Goal: Task Accomplishment & Management: Use online tool/utility

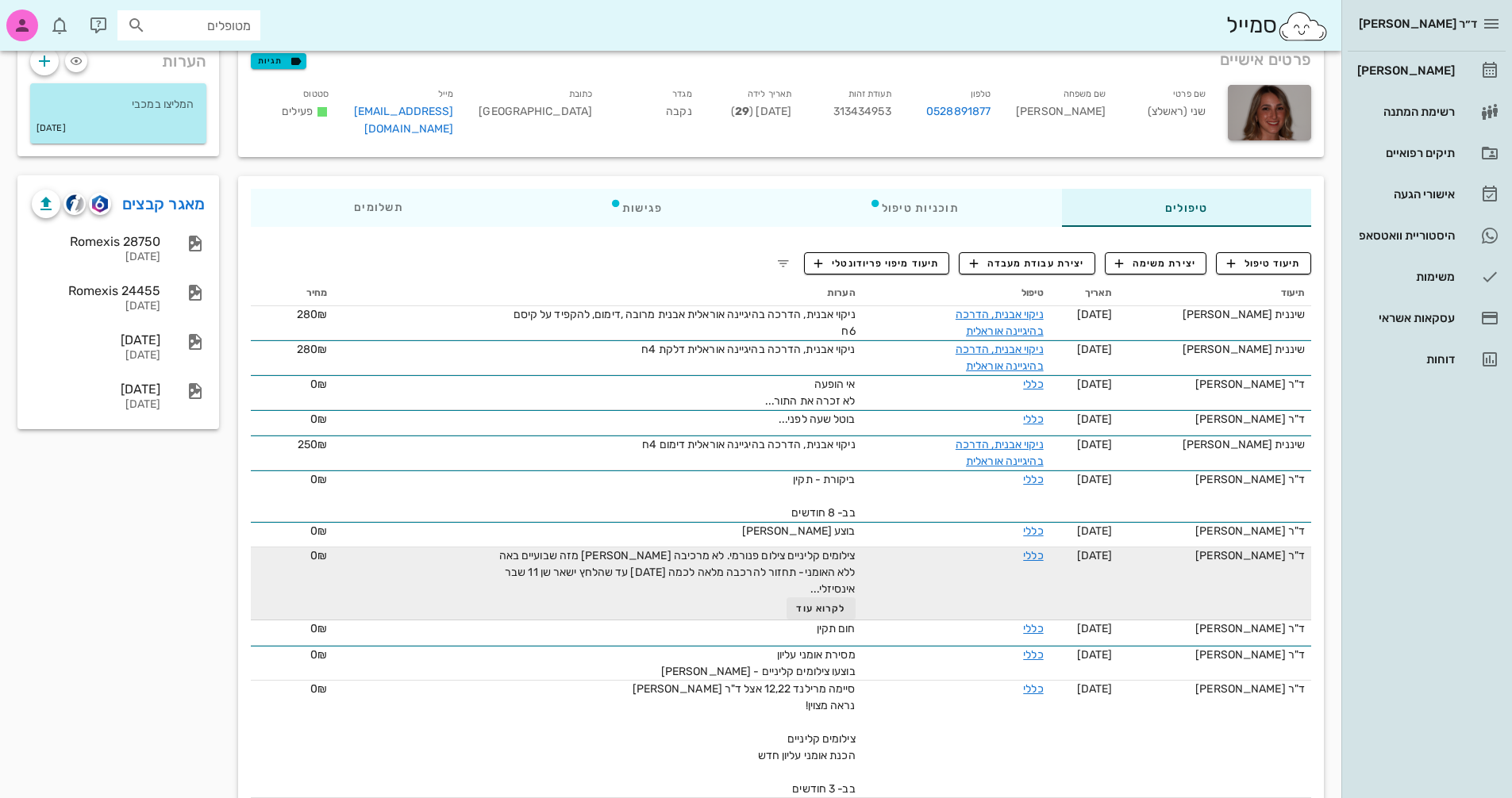
scroll to position [79, 0]
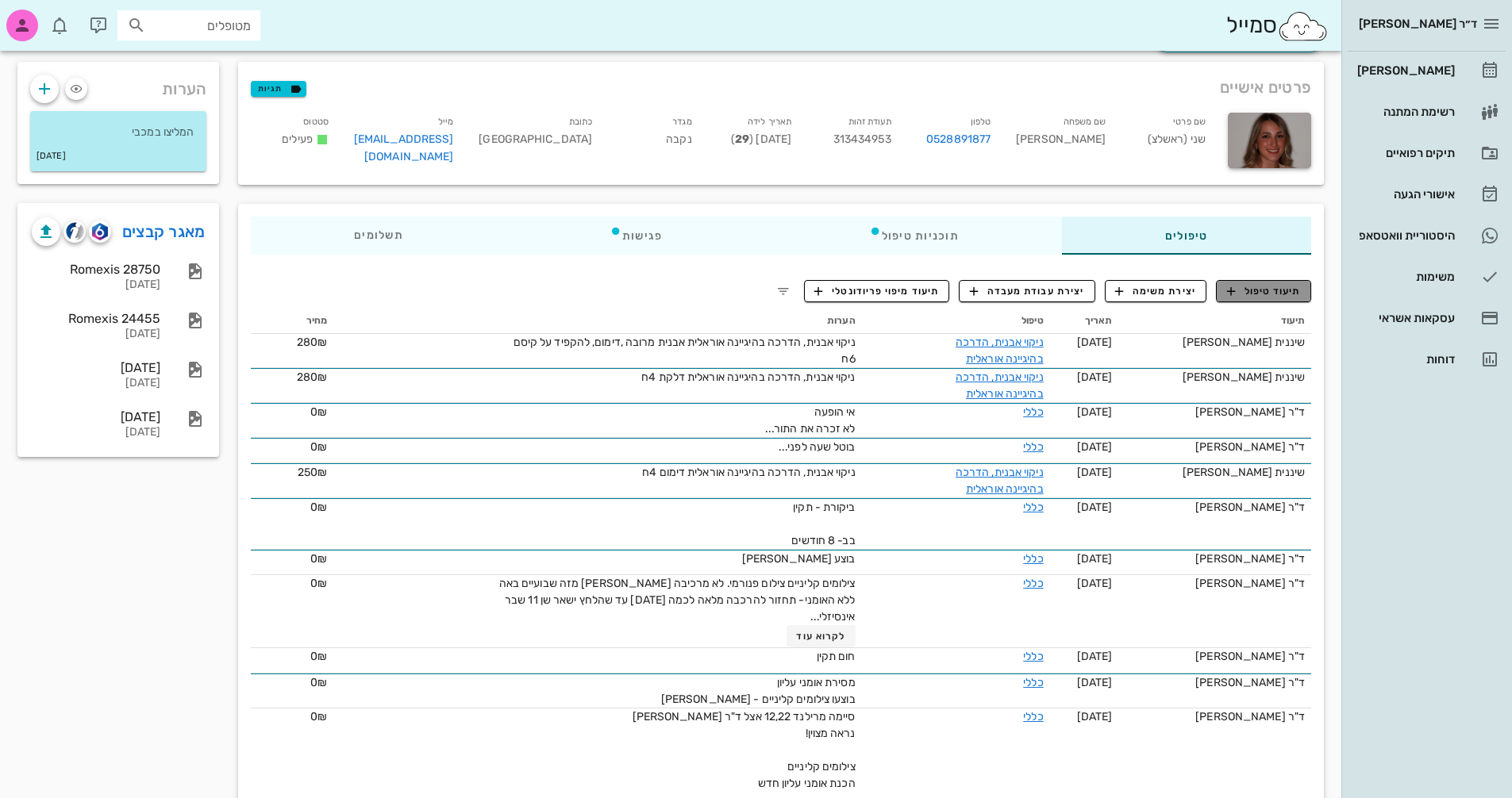
click at [1256, 284] on span "תיעוד טיפול" at bounding box center [1264, 291] width 74 height 14
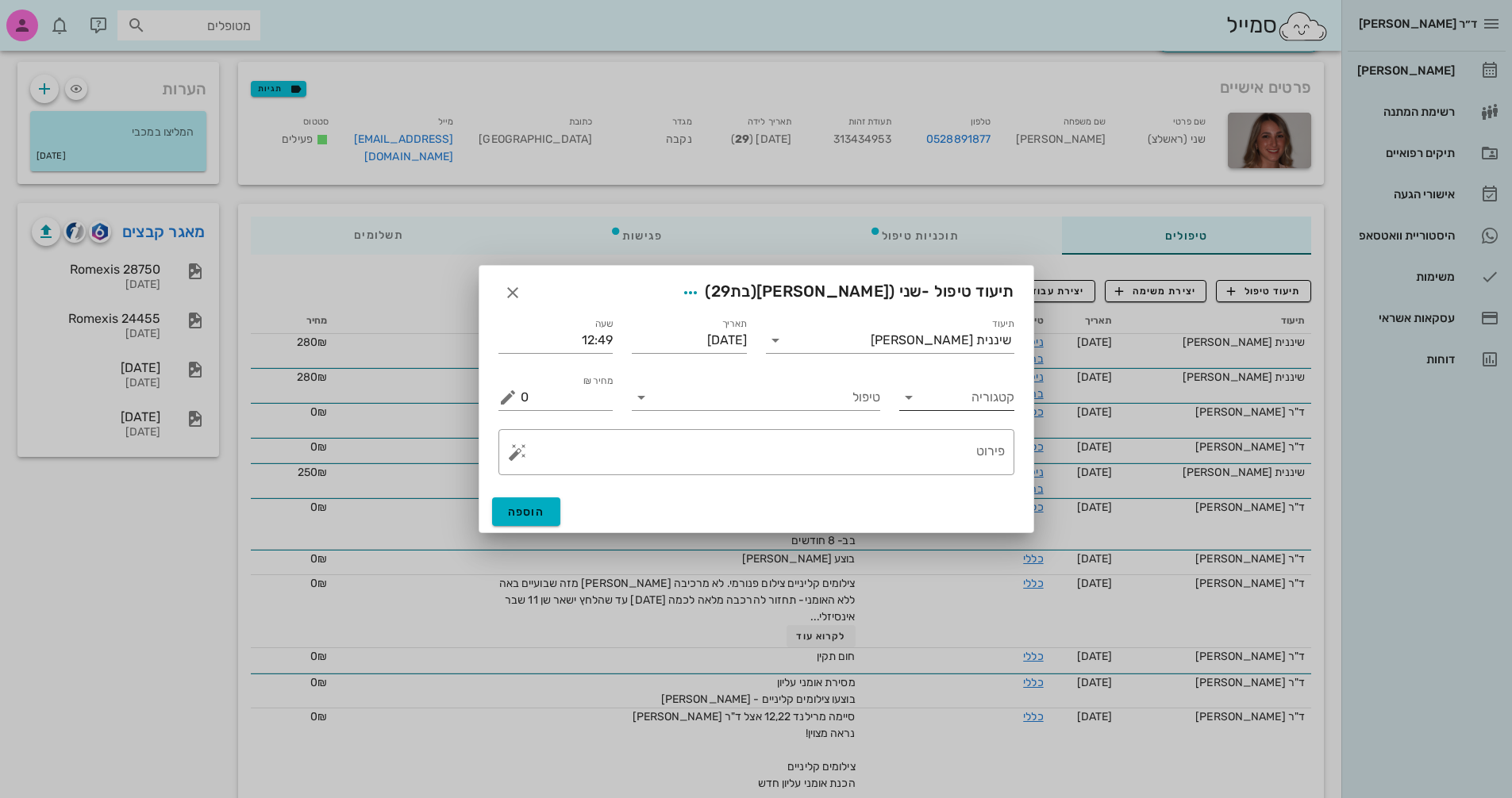
click at [902, 401] on icon at bounding box center [909, 397] width 19 height 19
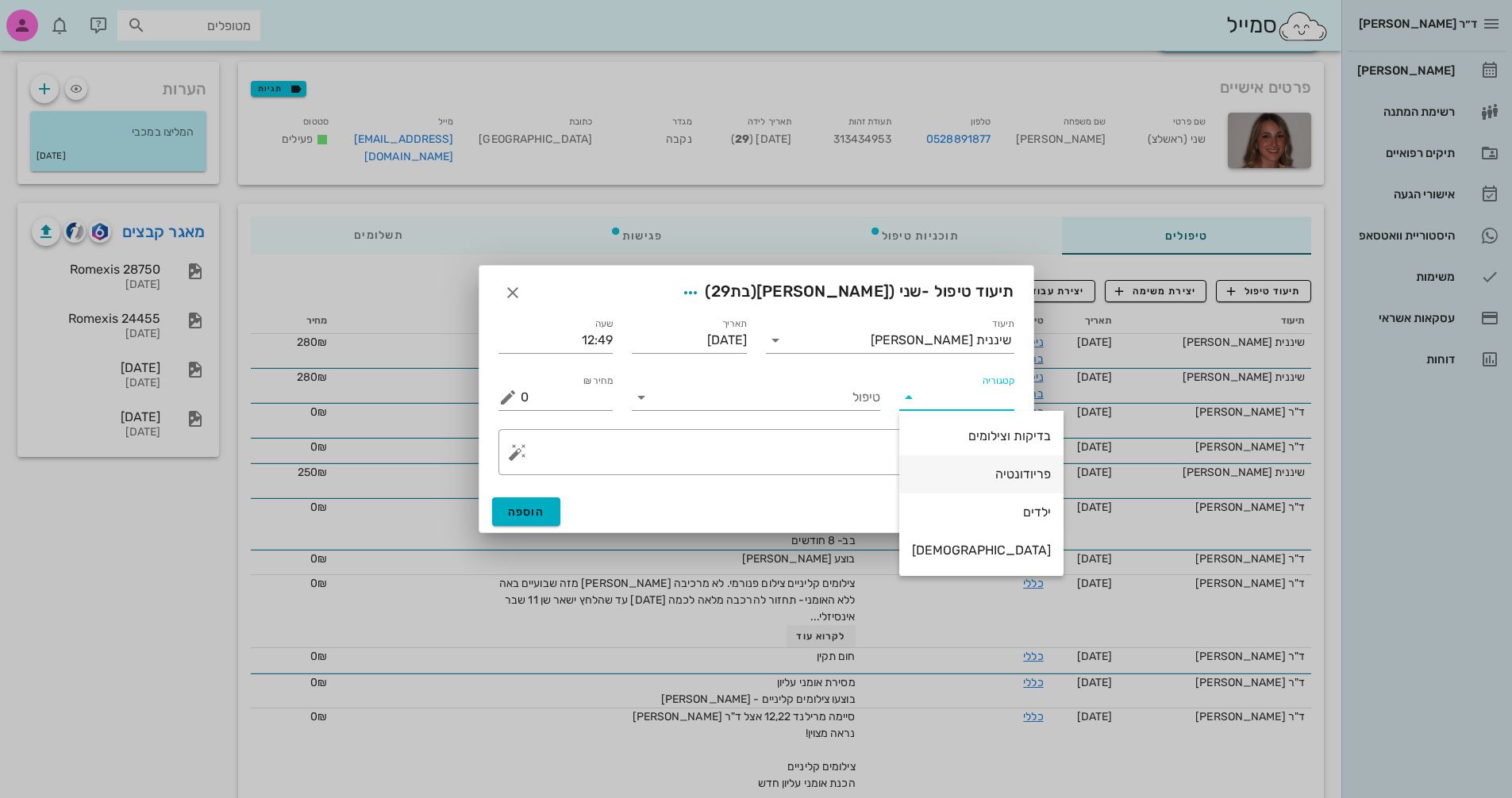
click at [978, 475] on div "פריודונטיה" at bounding box center [982, 473] width 139 height 15
type input "פריודונטיה"
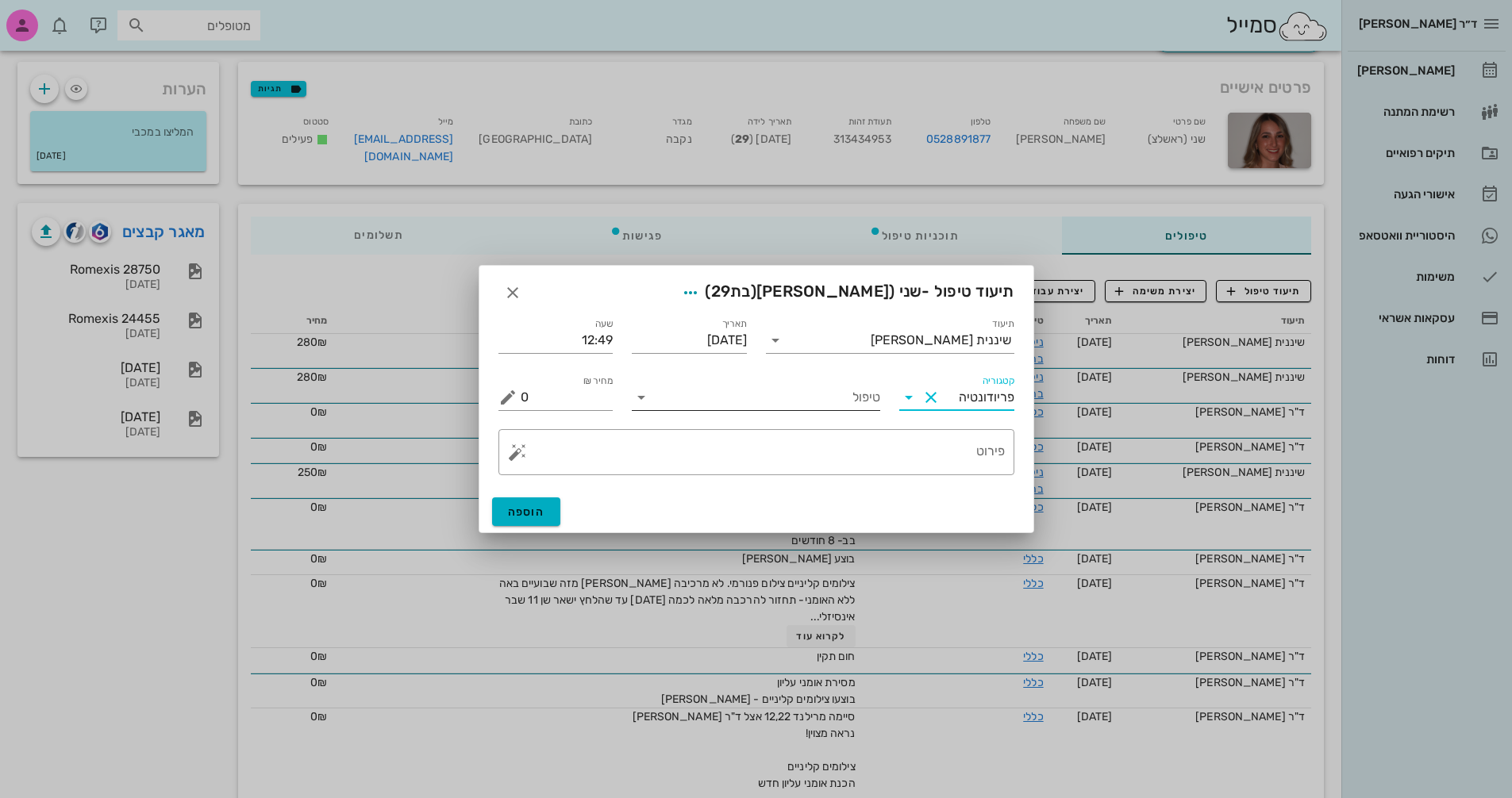
click at [634, 402] on icon at bounding box center [642, 397] width 19 height 19
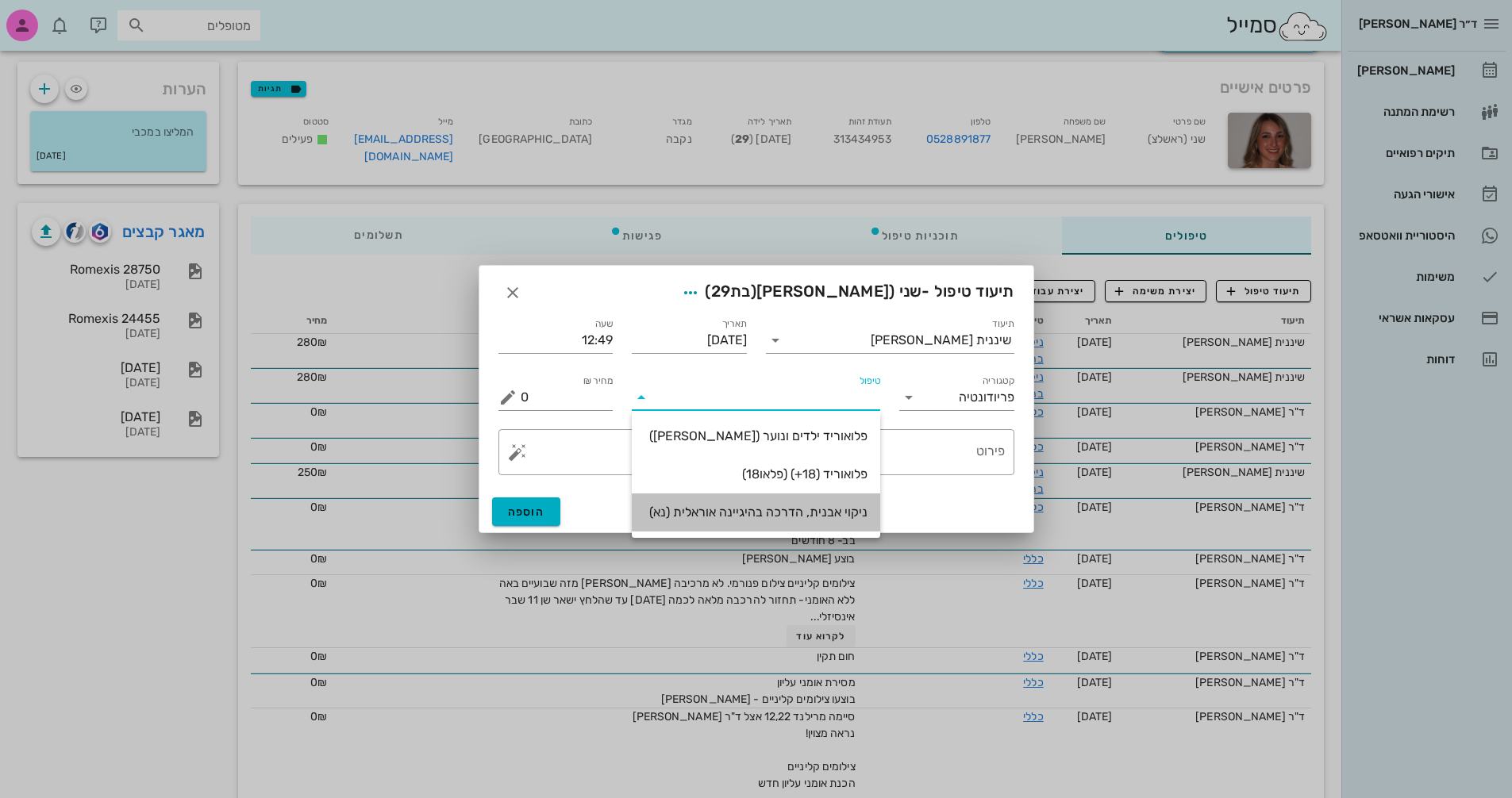
click at [826, 524] on div "ניקוי אבנית, הדרכה בהיגיינה אוראלית (נא)" at bounding box center [756, 512] width 223 height 34
type input "300"
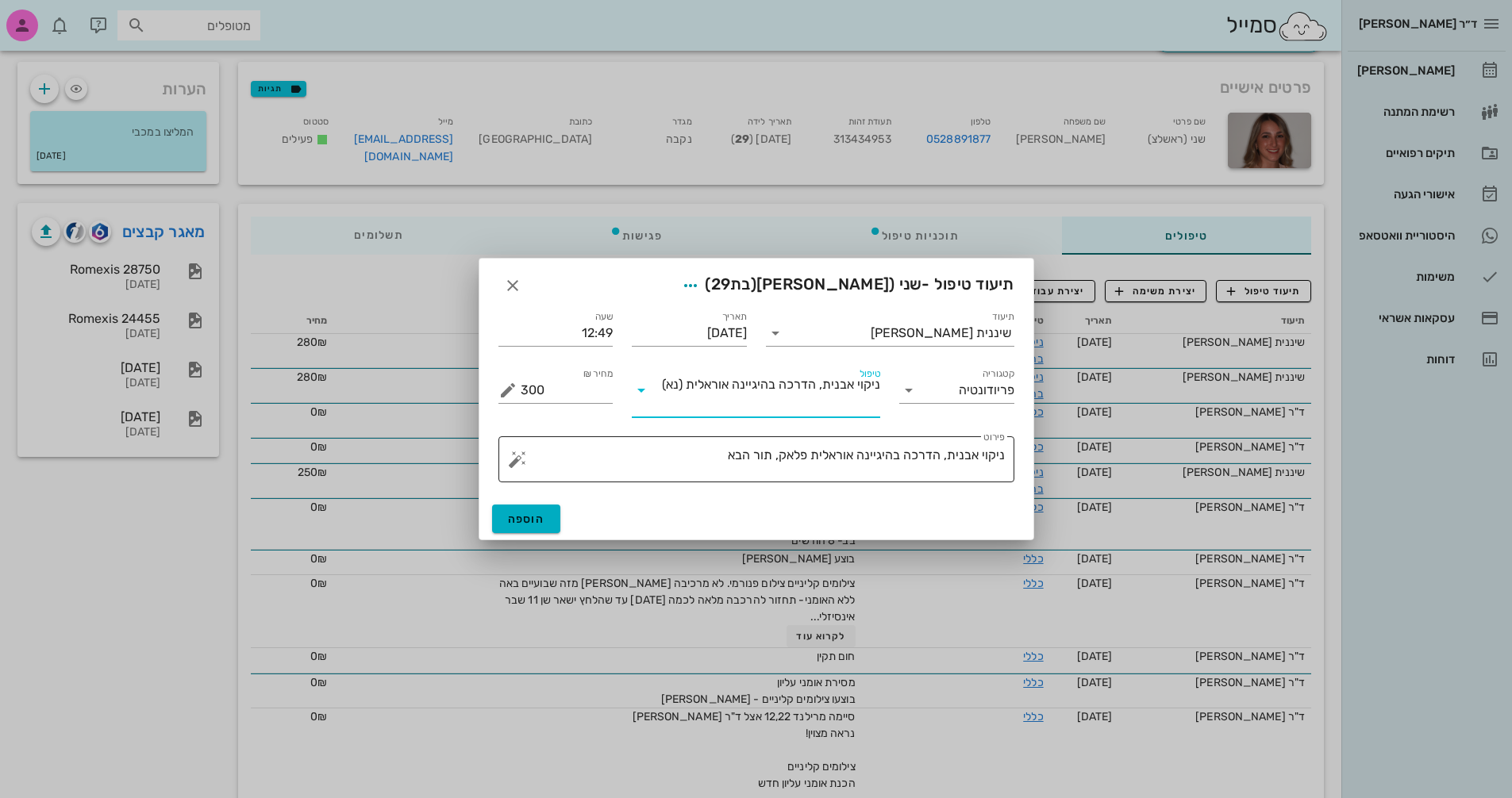
click at [685, 458] on textarea "ניקוי אבנית, הדרכה בהיגיינה אוראלית פלאק, תור הבא" at bounding box center [762, 464] width 484 height 38
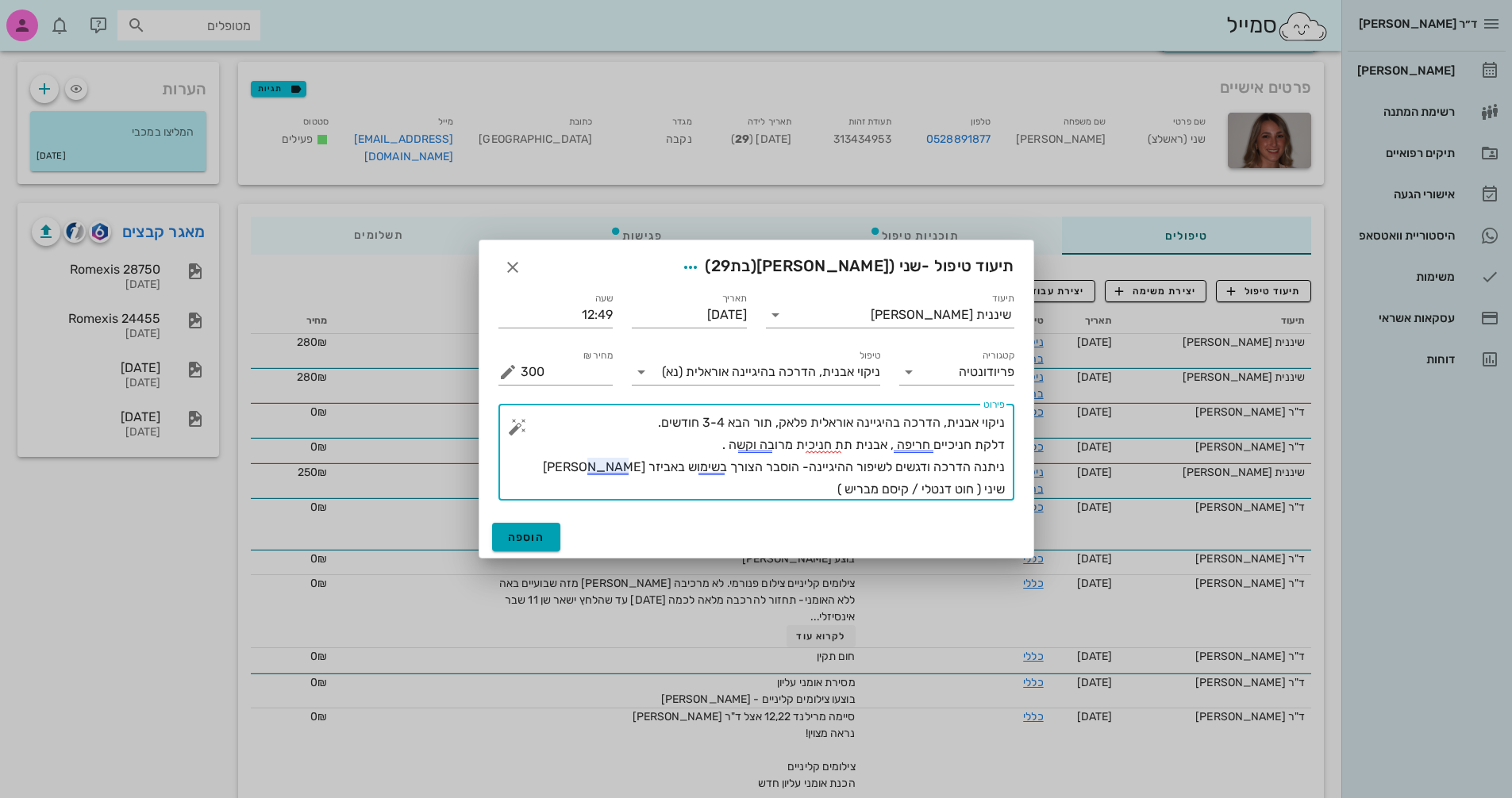
type textarea "ניקוי אבנית, הדרכה בהיגיינה אוראלית פלאק, תור הבא 3-4 חודשים. דלקת חניכיים חריפ…"
click at [531, 541] on span "הוספה" at bounding box center [526, 537] width 38 height 14
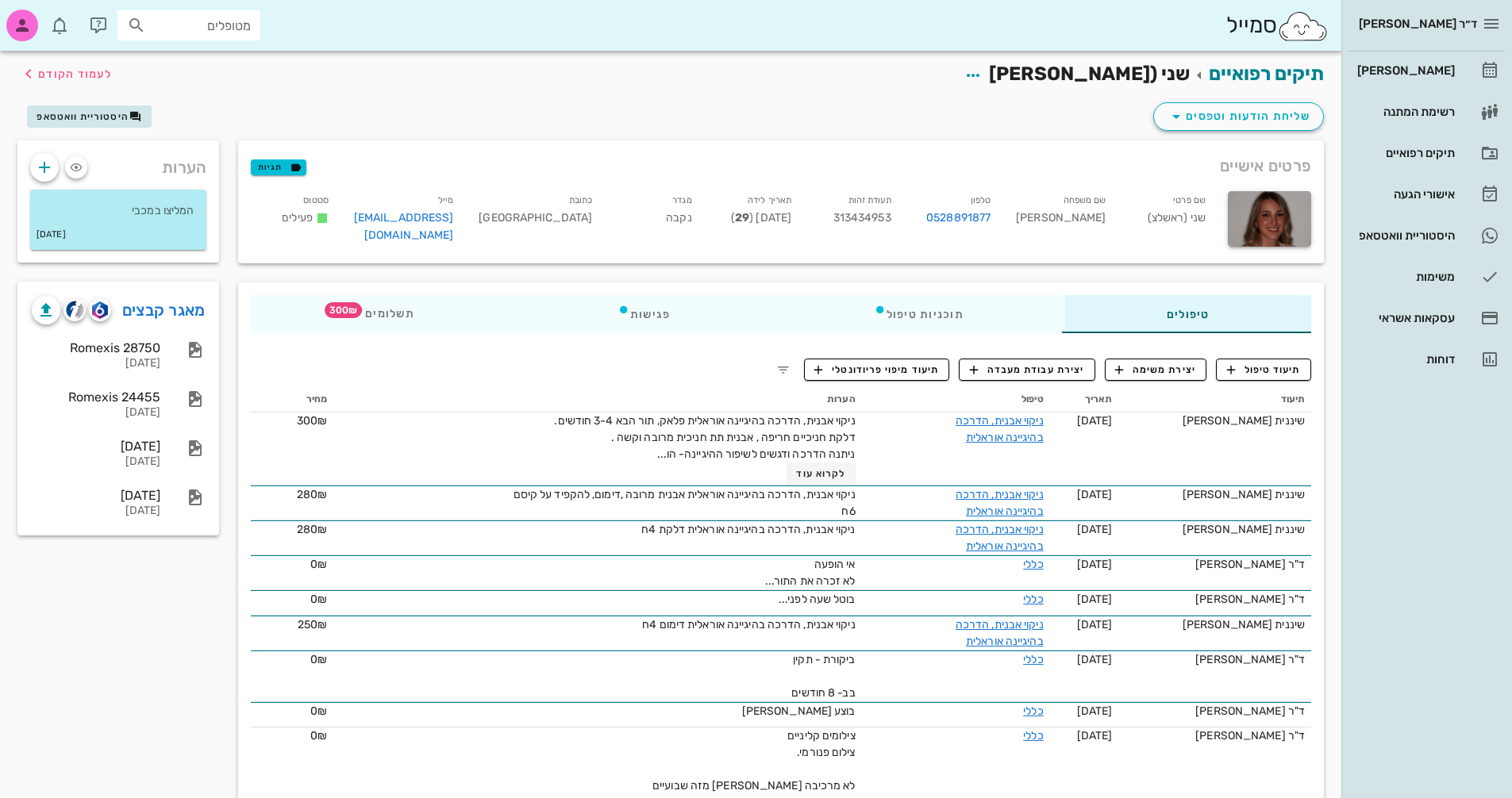
scroll to position [0, 0]
click at [74, 83] on span "לעמוד הקודם" at bounding box center [66, 74] width 93 height 19
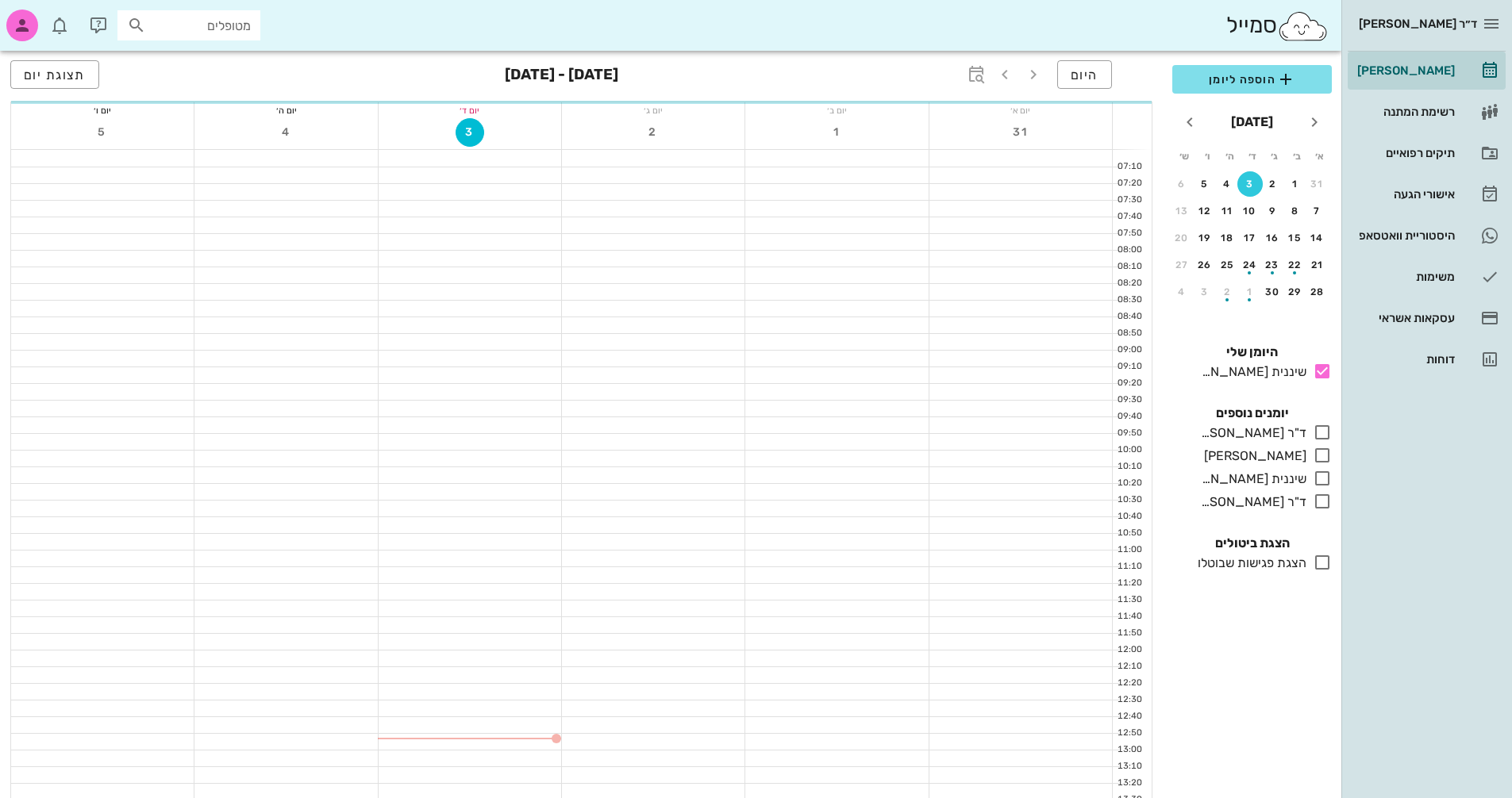
scroll to position [238, 0]
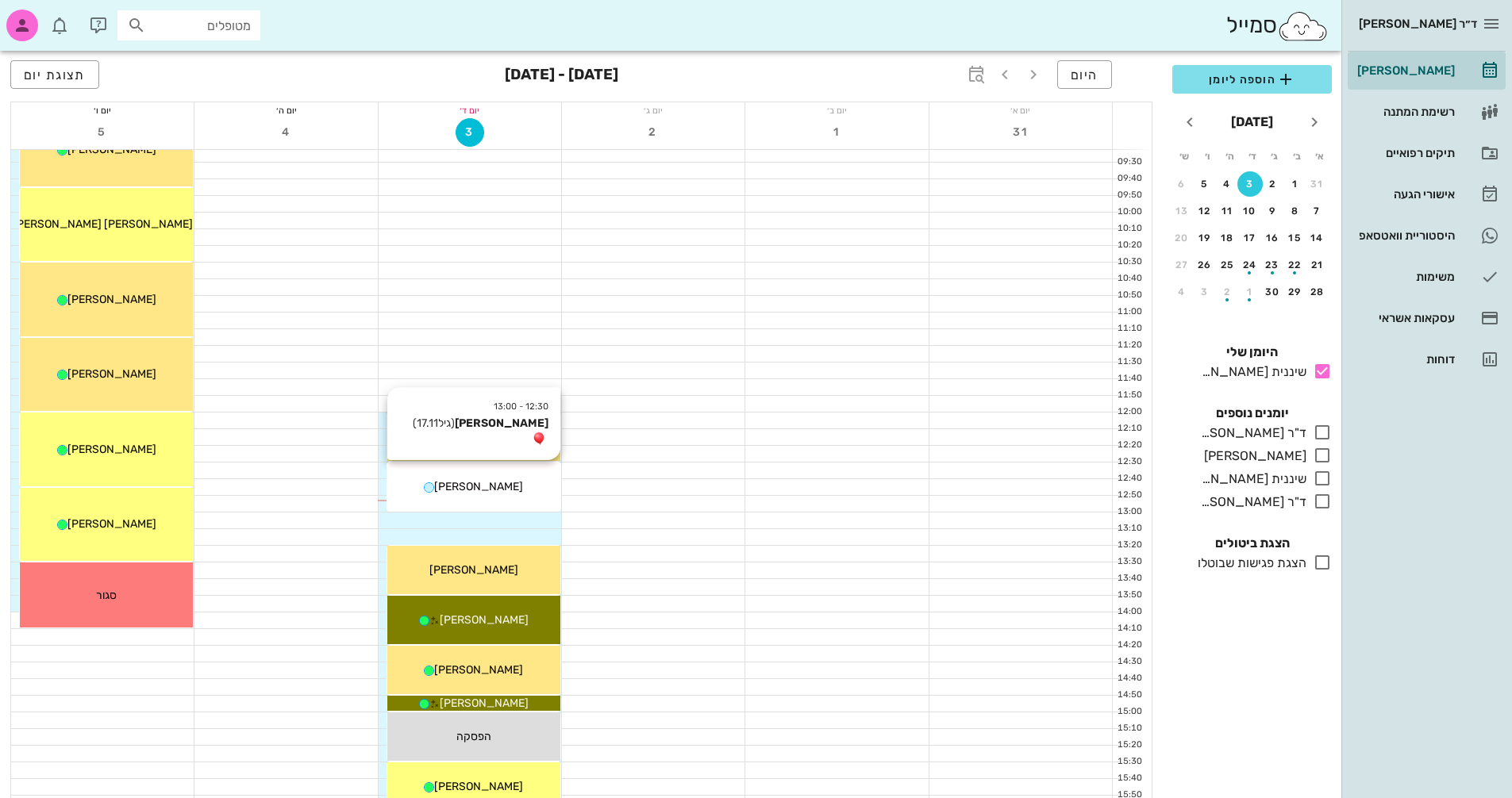
click at [514, 490] on div "[PERSON_NAME]" at bounding box center [474, 486] width 173 height 17
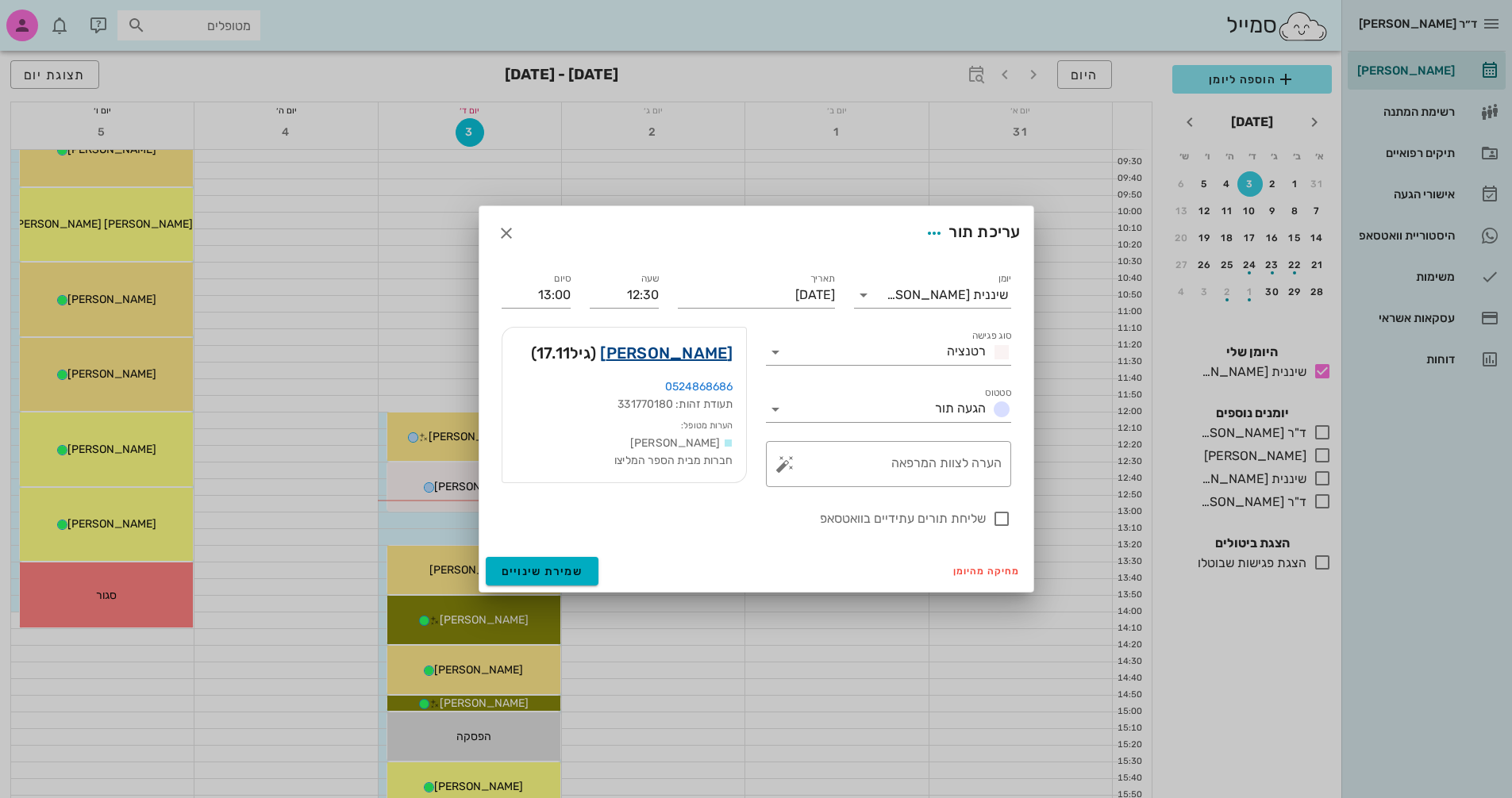
click at [707, 350] on link "[PERSON_NAME]" at bounding box center [666, 353] width 133 height 26
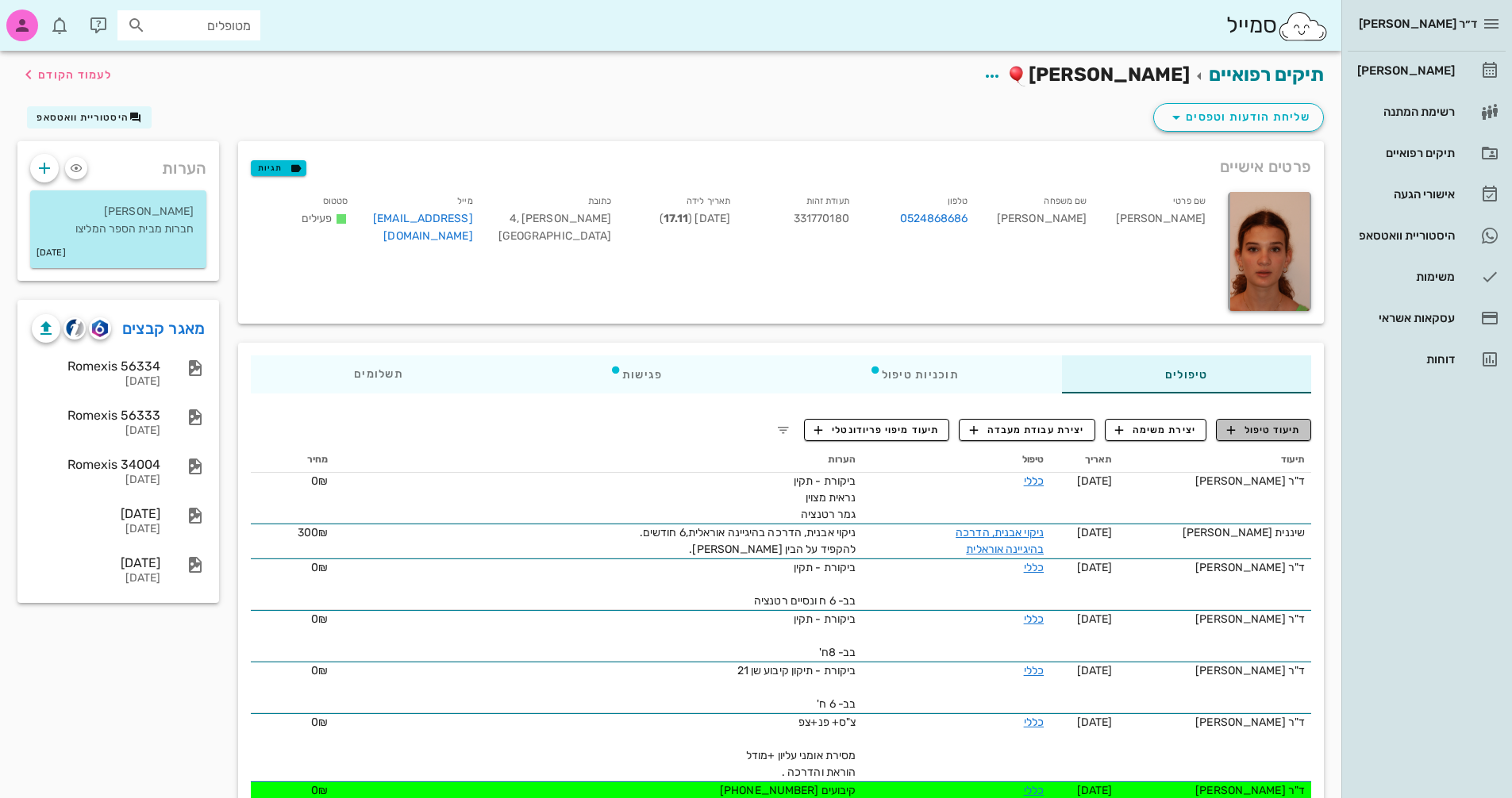
click at [1281, 429] on span "תיעוד טיפול" at bounding box center [1264, 430] width 74 height 14
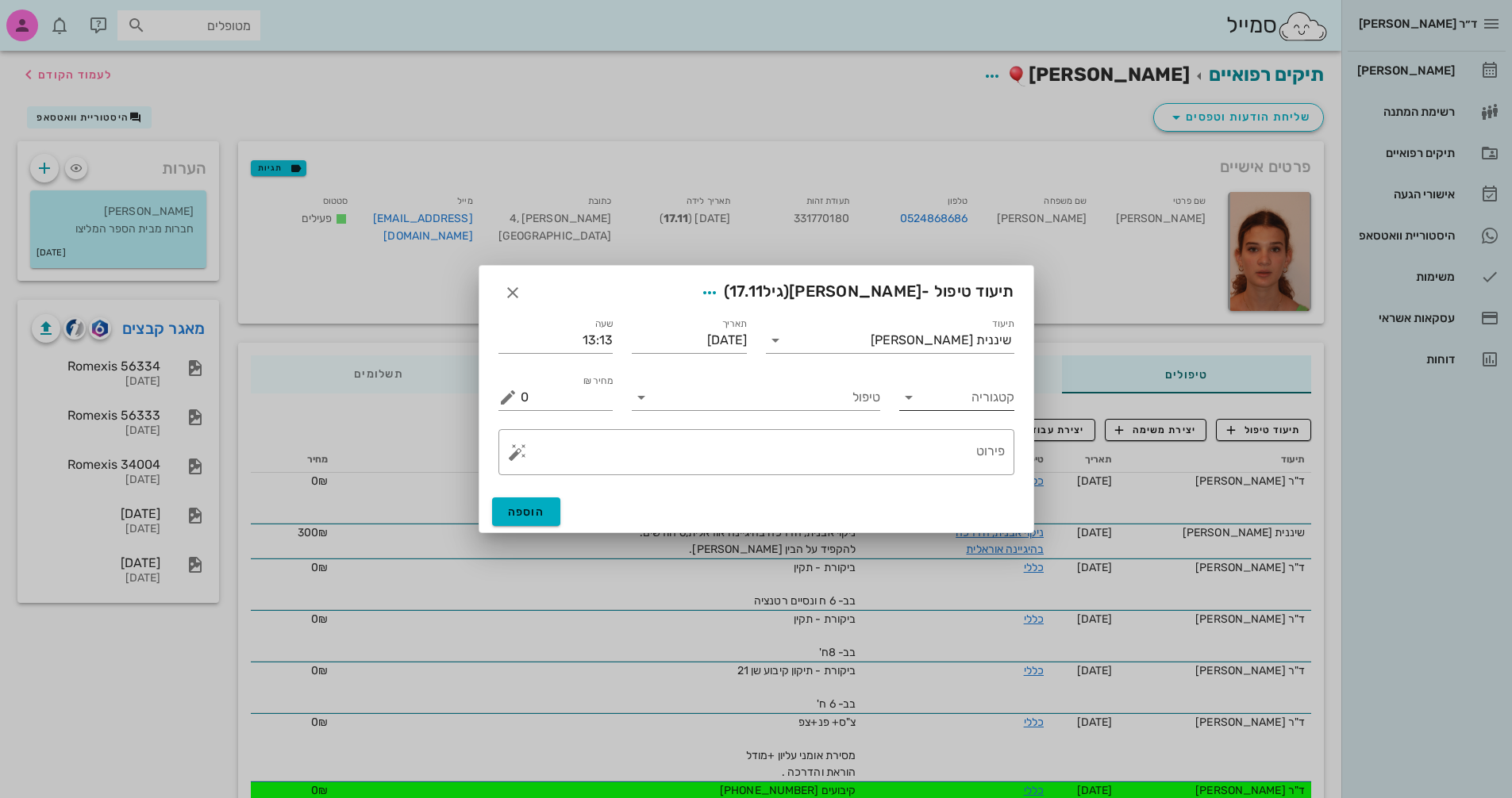
click at [906, 401] on icon at bounding box center [909, 397] width 19 height 19
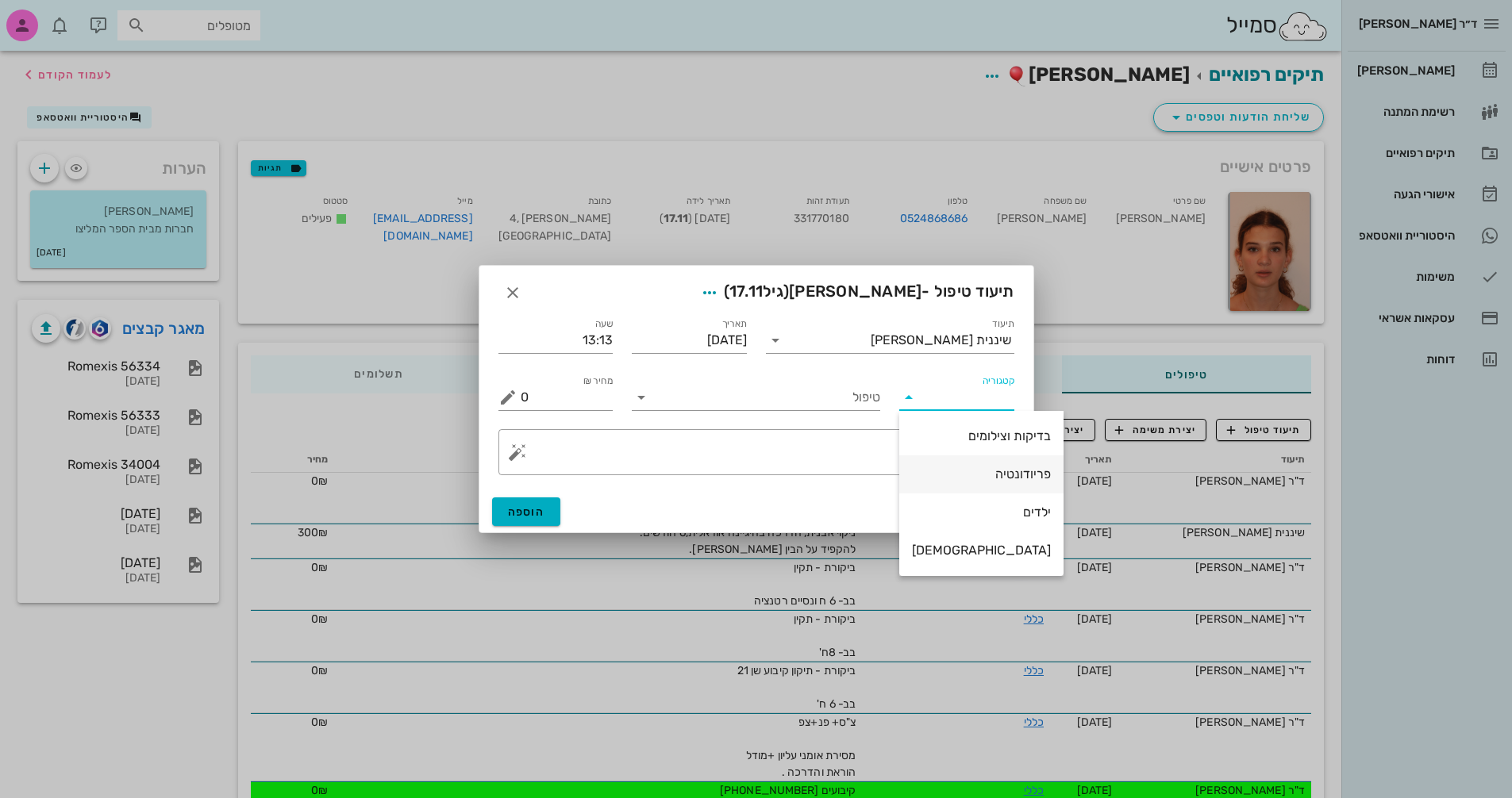
click at [963, 474] on div "פריודונטיה" at bounding box center [982, 473] width 139 height 15
type input "פריודונטיה"
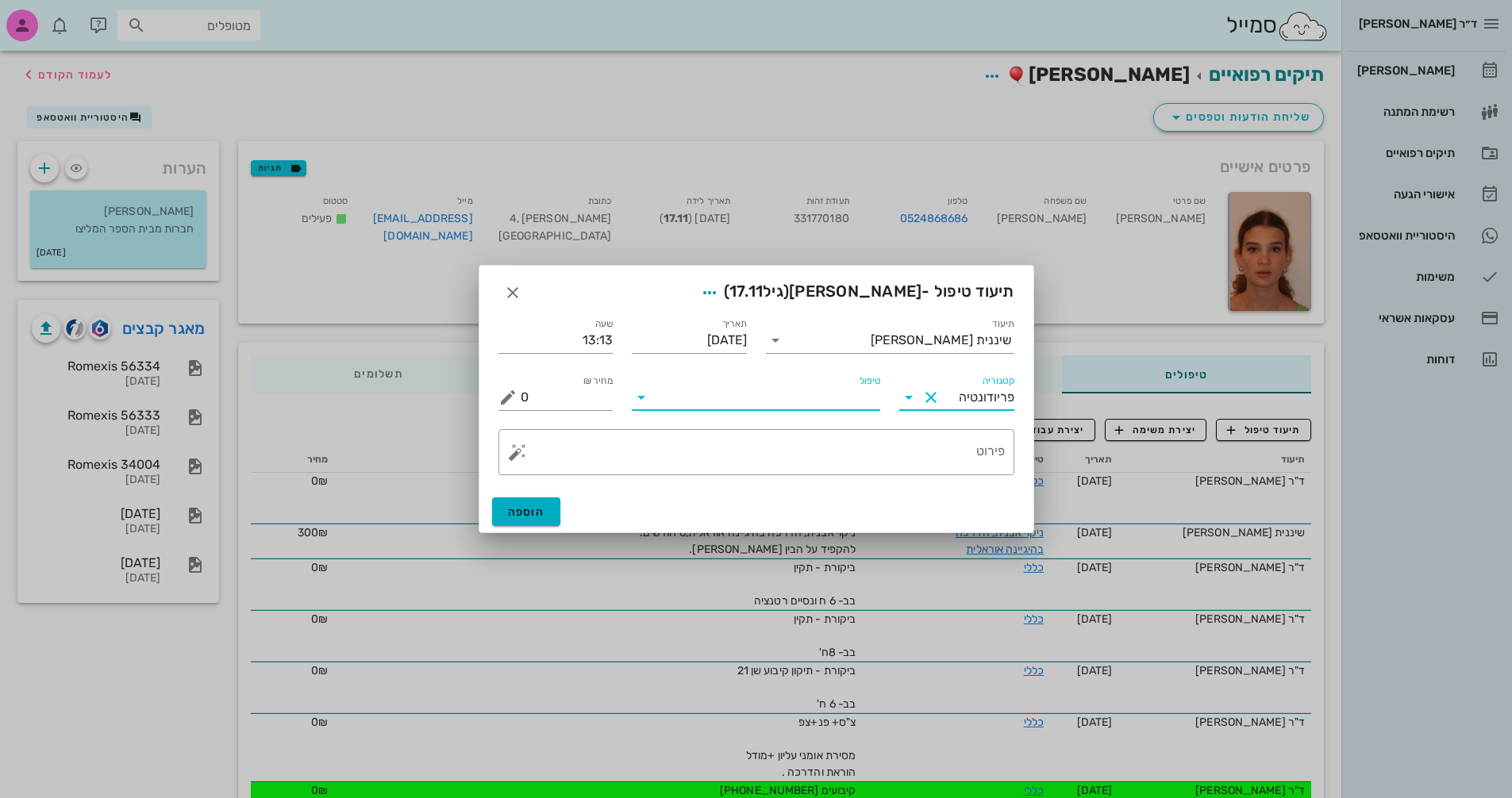
click at [802, 399] on input "טיפול" at bounding box center [766, 397] width 226 height 26
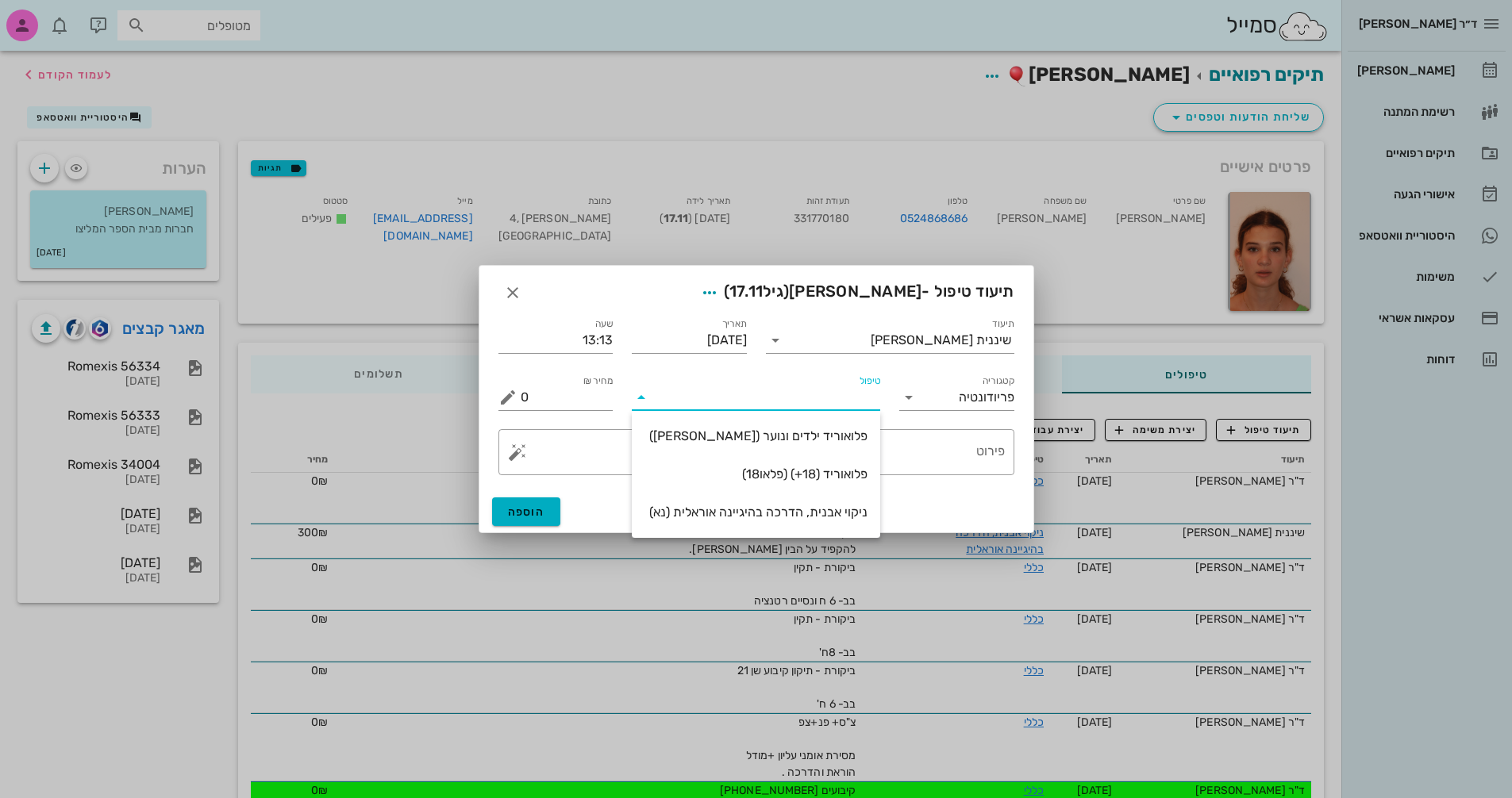
click at [808, 518] on div "ניקוי אבנית, הדרכה בהיגיינה אוראלית (נא)" at bounding box center [756, 512] width 223 height 15
type input "300"
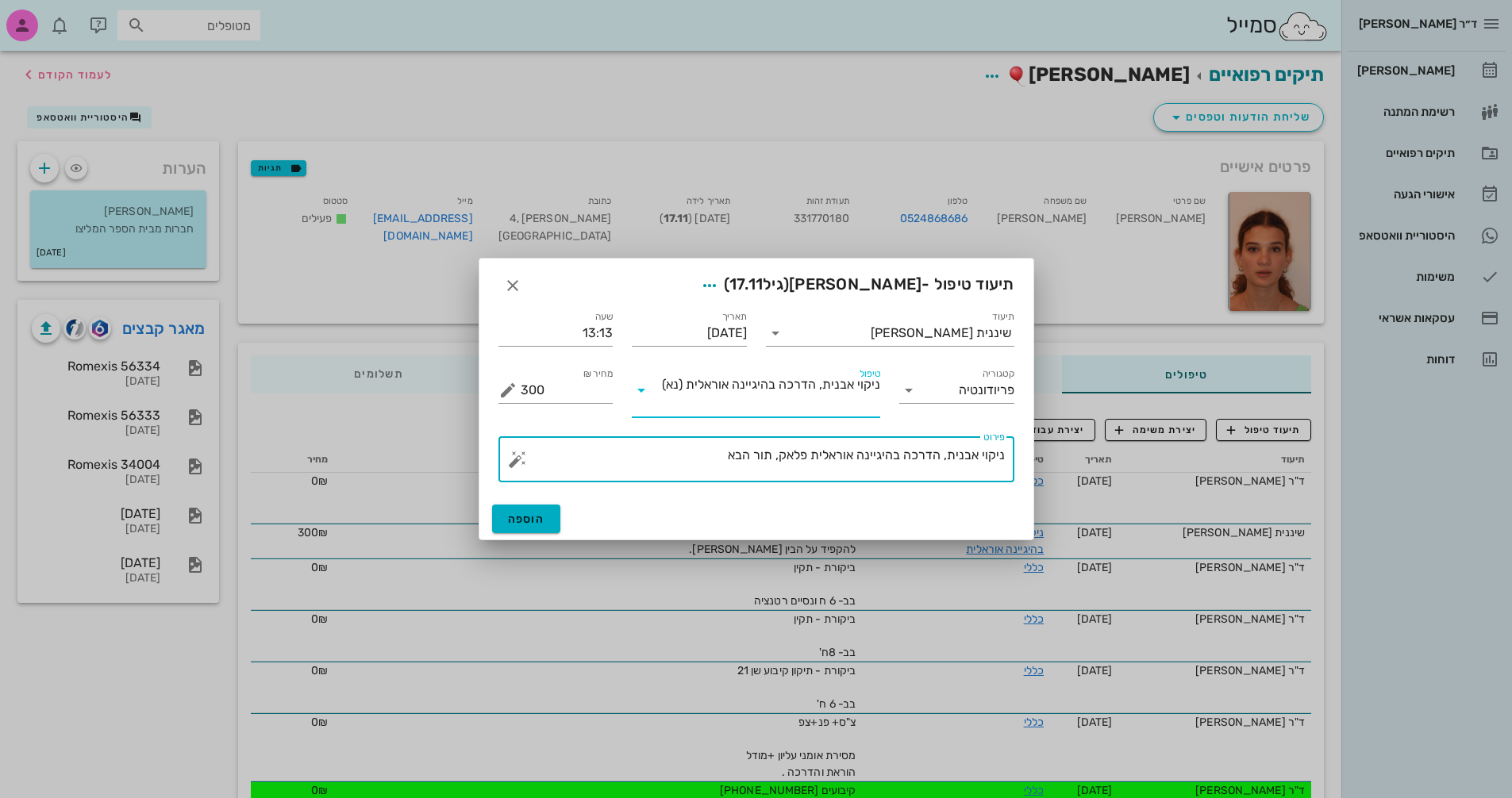
click at [709, 461] on textarea "ניקוי אבנית, הדרכה בהיגיינה אוראלית פלאק, תור הבא" at bounding box center [762, 464] width 484 height 38
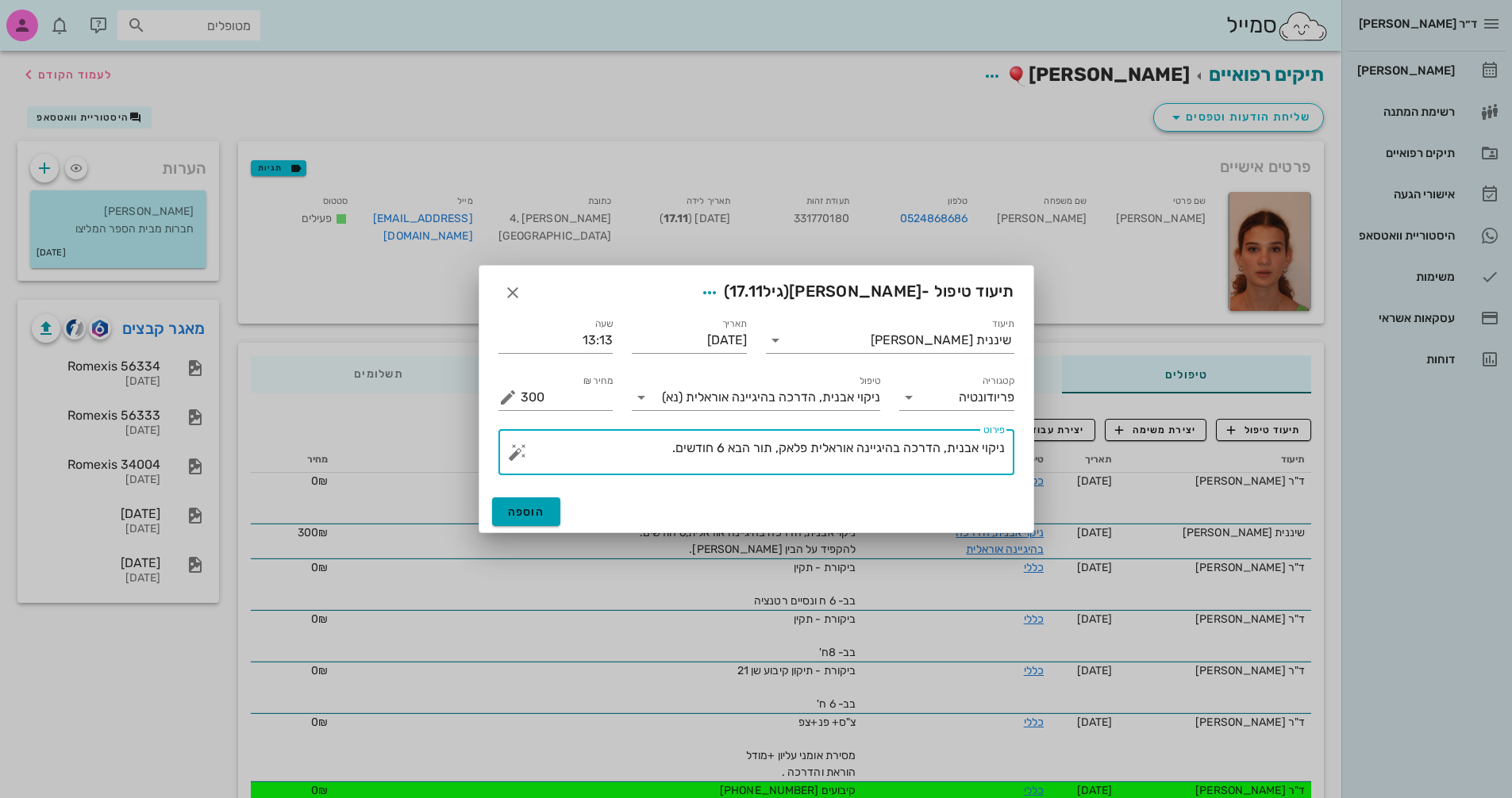
type textarea "ניקוי אבנית, הדרכה בהיגיינה אוראלית פלאק, תור הבא 6 חודשים."
click at [522, 504] on button "הוספה" at bounding box center [526, 512] width 69 height 29
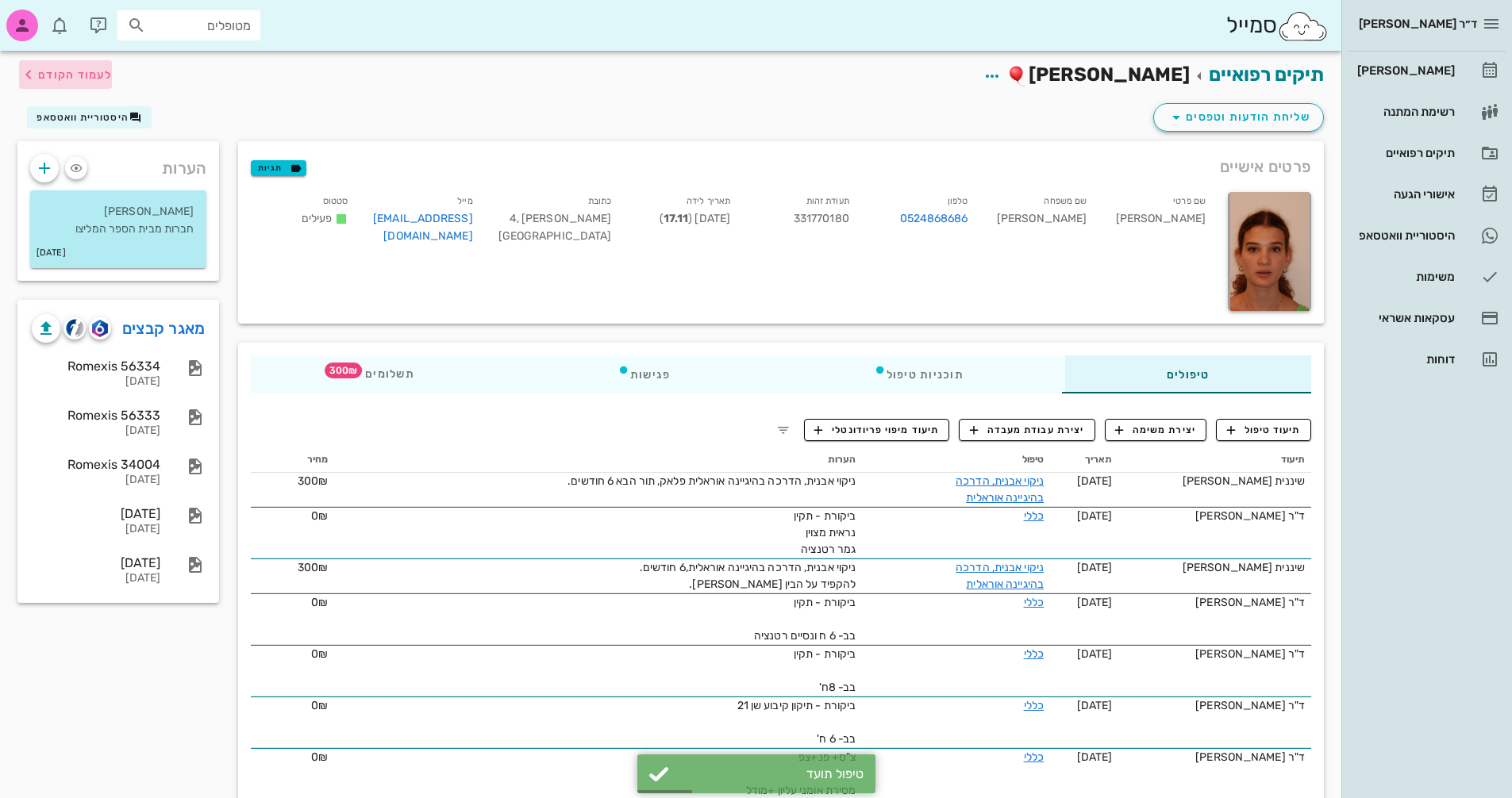
click at [82, 76] on span "לעמוד הקודם" at bounding box center [75, 74] width 74 height 14
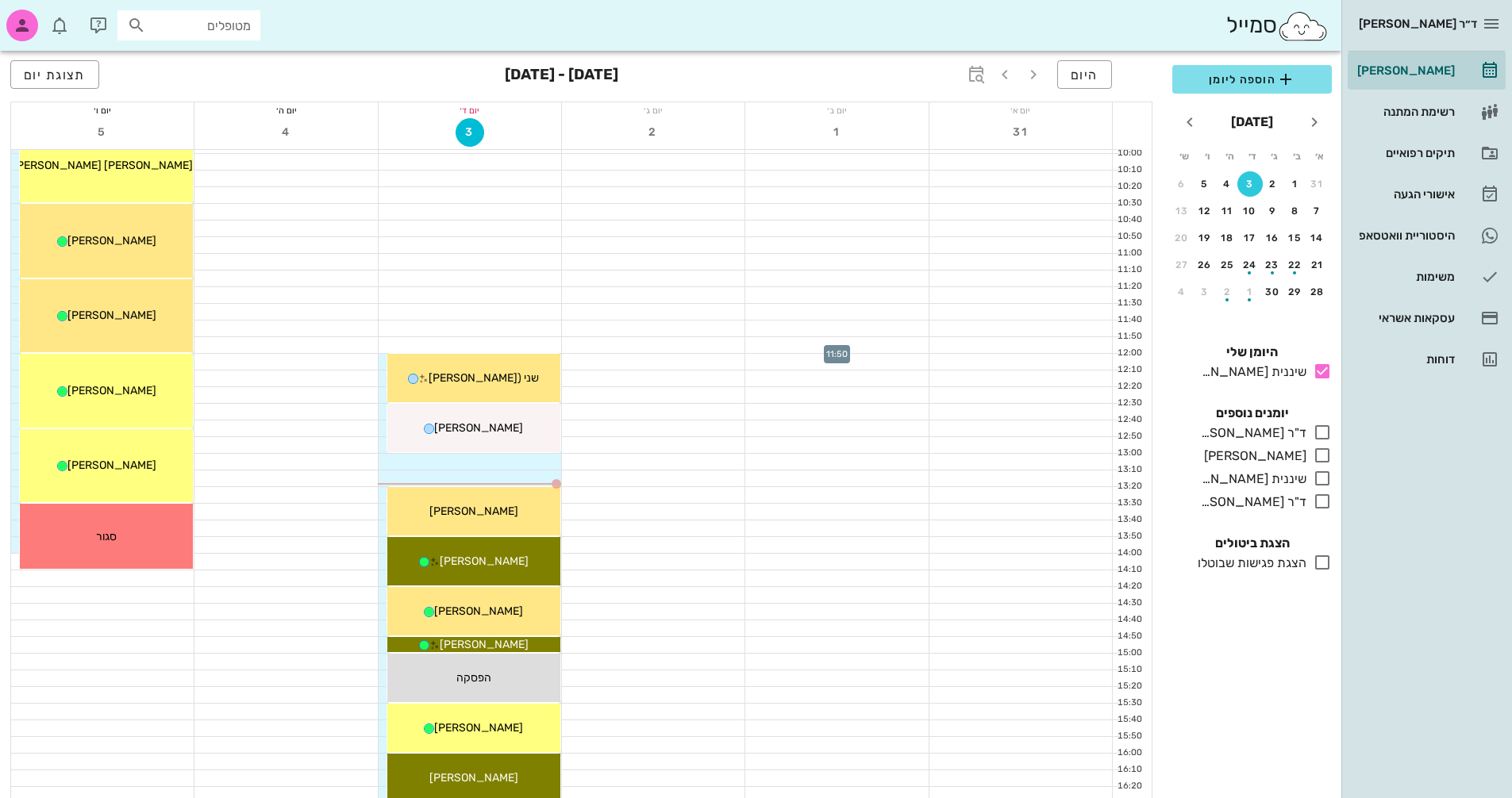
scroll to position [397, 0]
